Goal: Task Accomplishment & Management: Use online tool/utility

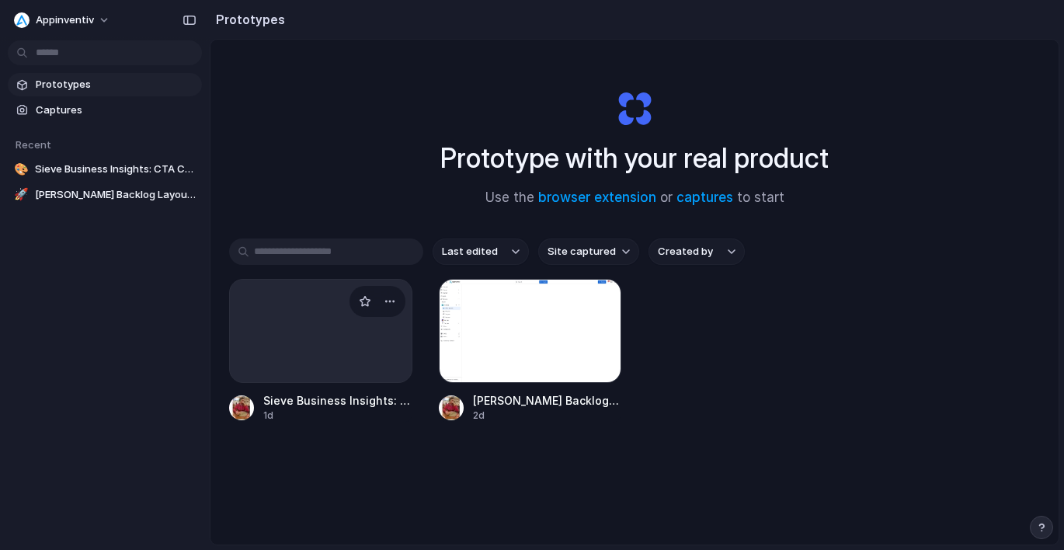
click at [309, 322] on div at bounding box center [320, 331] width 183 height 104
